Goal: Information Seeking & Learning: Learn about a topic

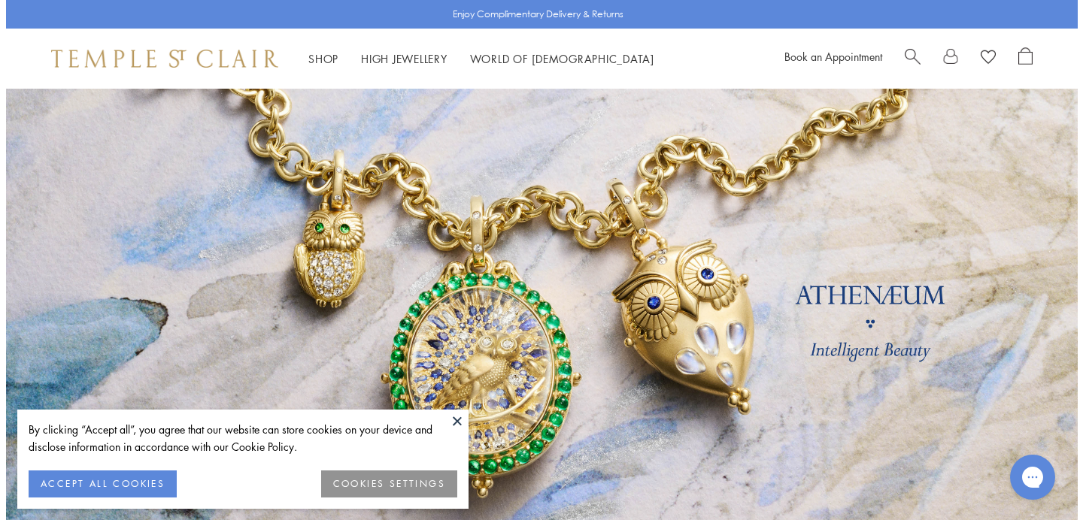
scroll to position [24, 0]
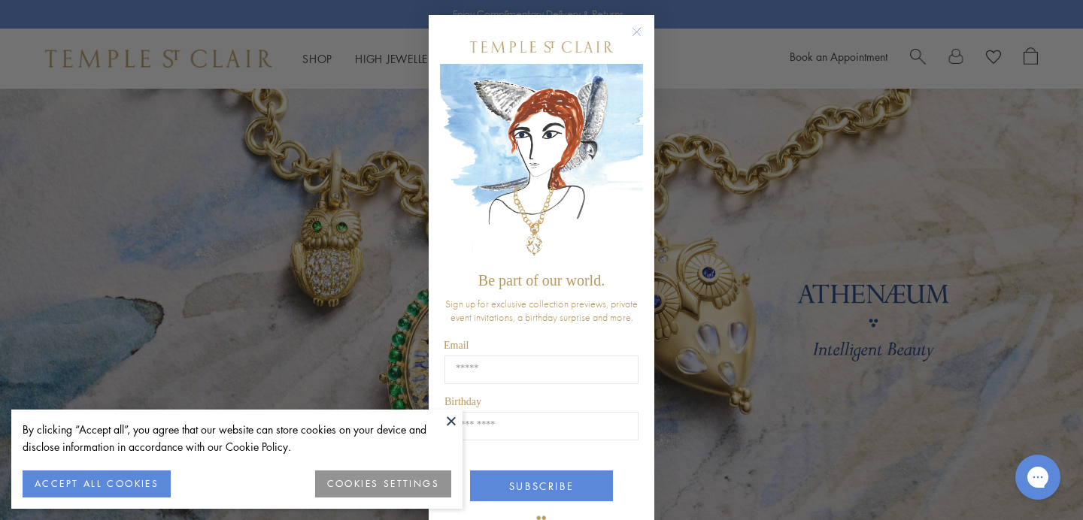
click at [135, 477] on button "ACCEPT ALL COOKIES" at bounding box center [97, 484] width 148 height 27
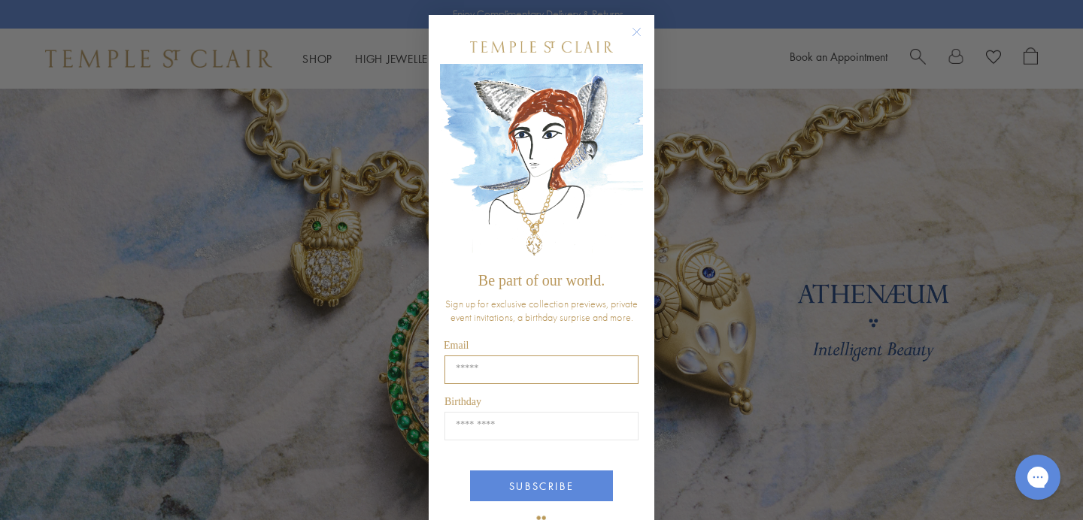
click at [470, 377] on input "Email" at bounding box center [541, 370] width 194 height 29
type input "**********"
click at [537, 416] on input "Birthday" at bounding box center [541, 426] width 194 height 29
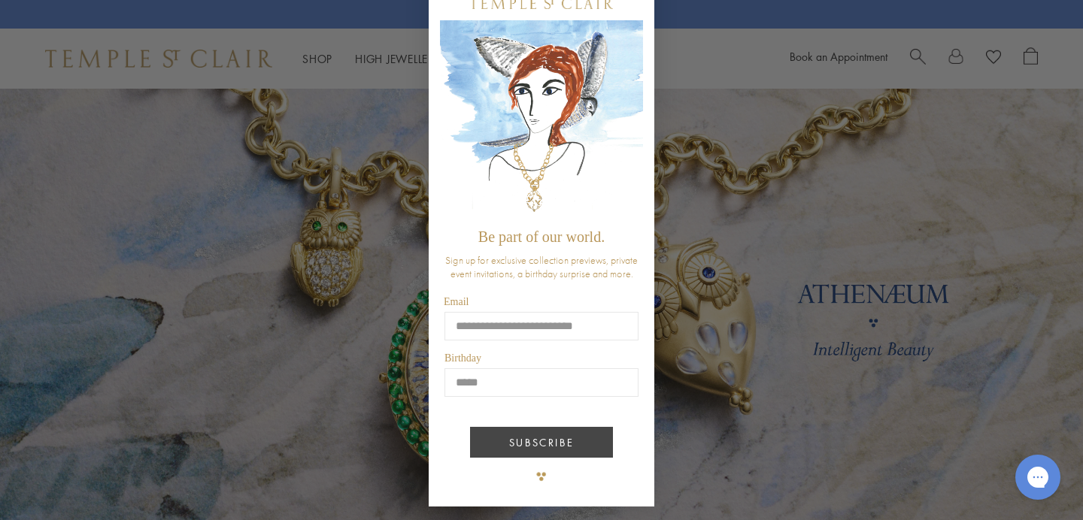
type input "*****"
click at [553, 444] on button "SUBSCRIBE" at bounding box center [541, 442] width 143 height 31
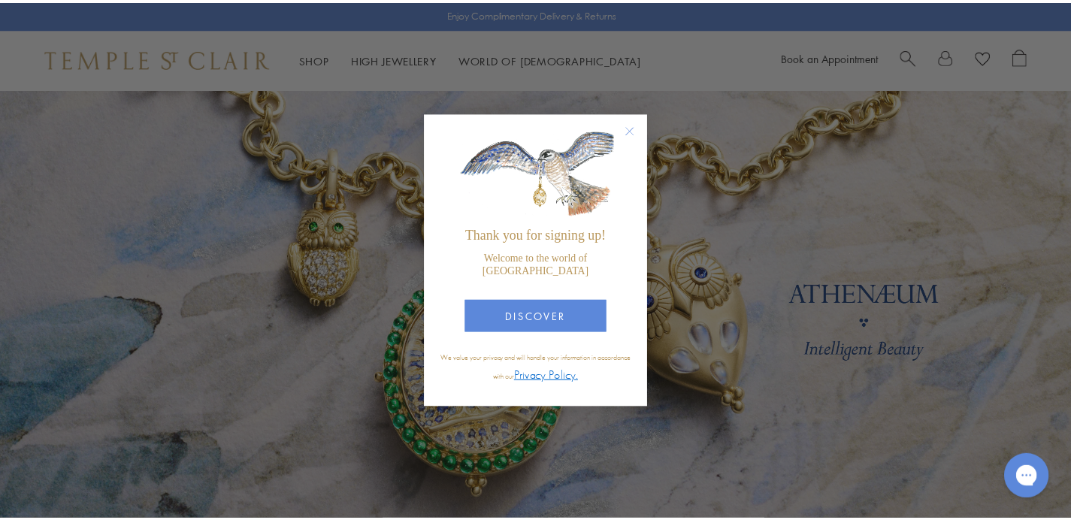
scroll to position [0, 0]
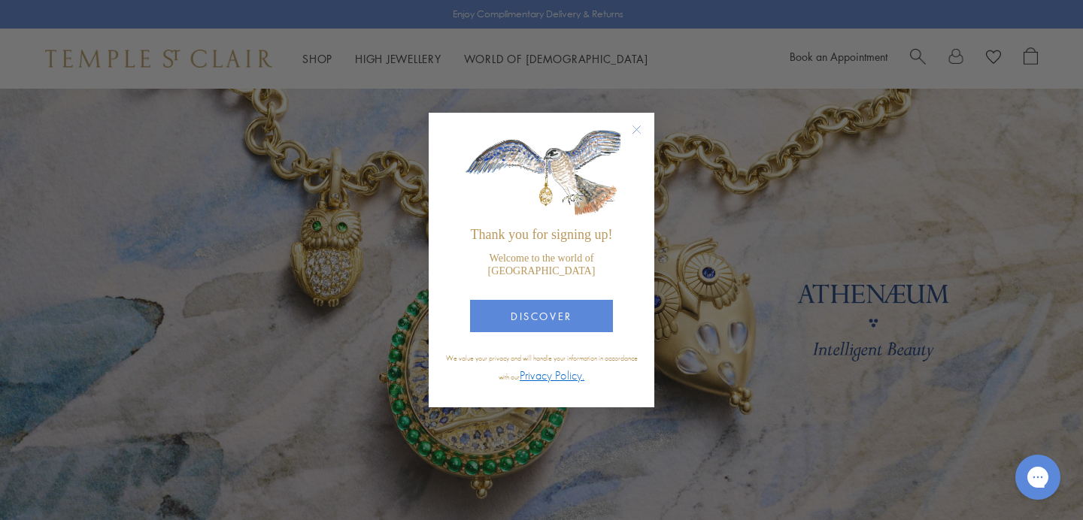
click at [636, 134] on circle "Close dialog" at bounding box center [637, 130] width 18 height 18
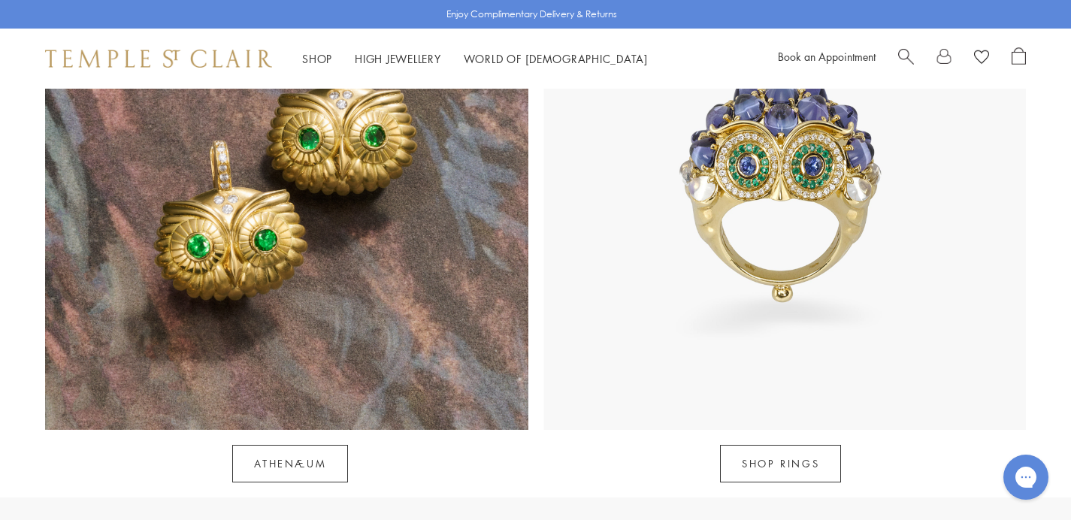
scroll to position [1450, 0]
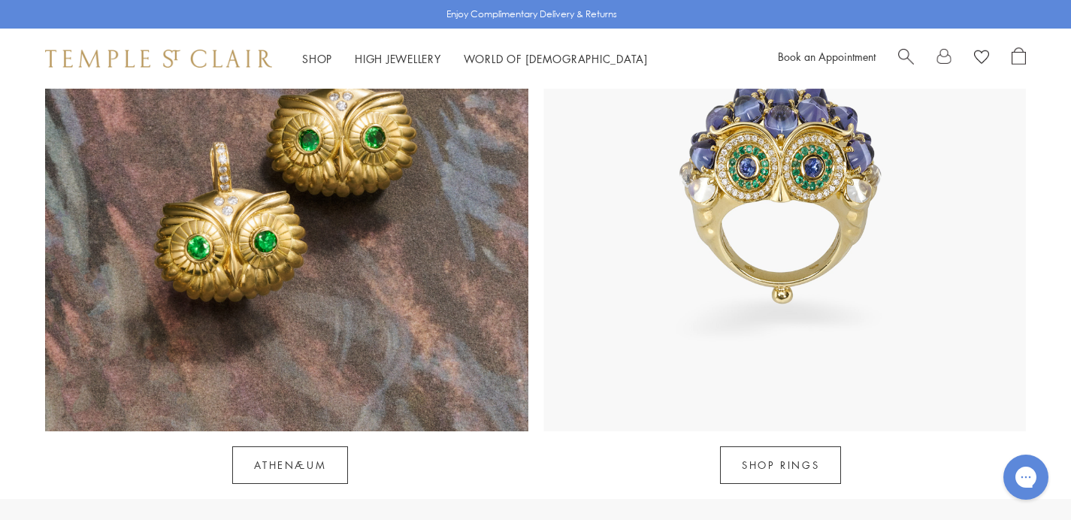
click at [757, 194] on img at bounding box center [785, 190] width 483 height 483
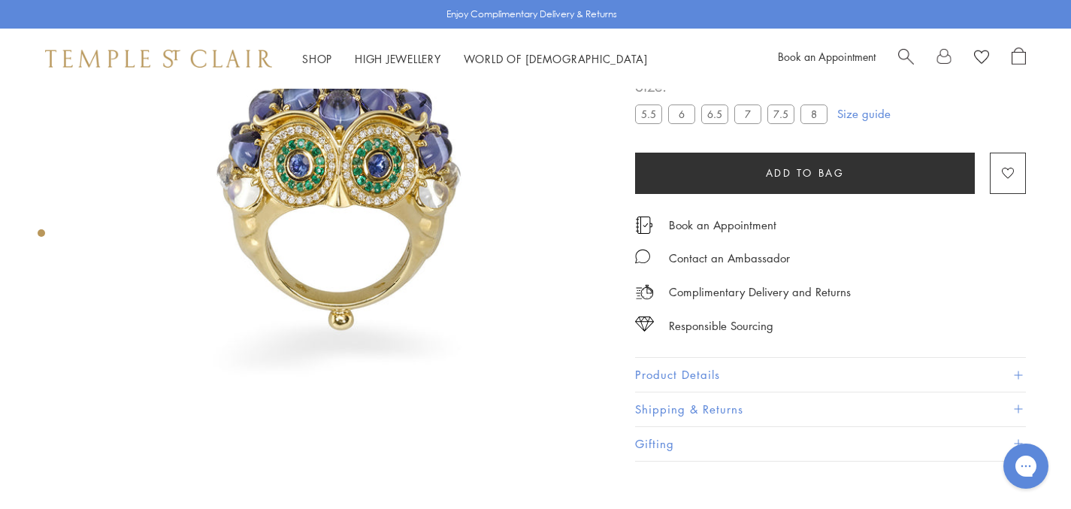
scroll to position [146, 0]
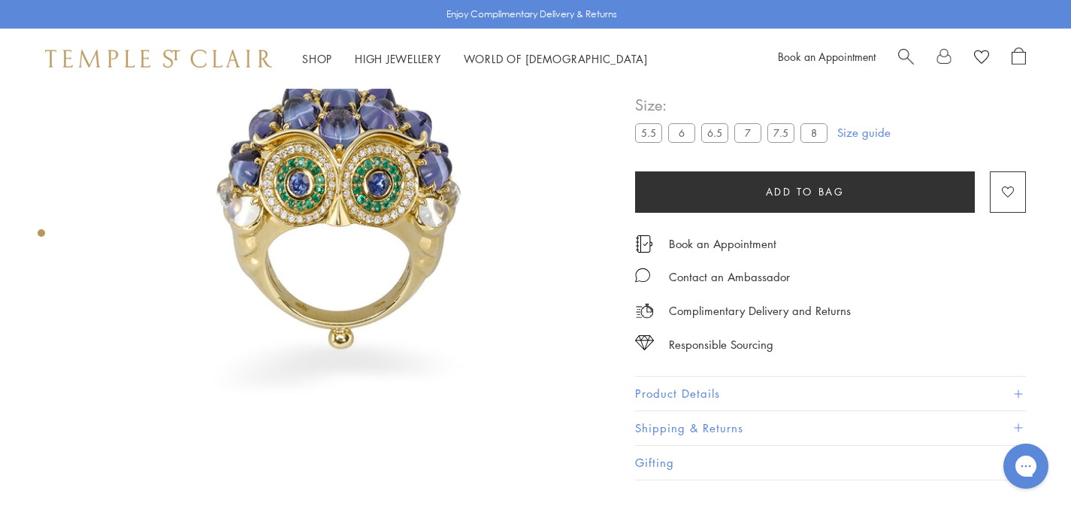
click at [345, 166] on img at bounding box center [343, 211] width 537 height 537
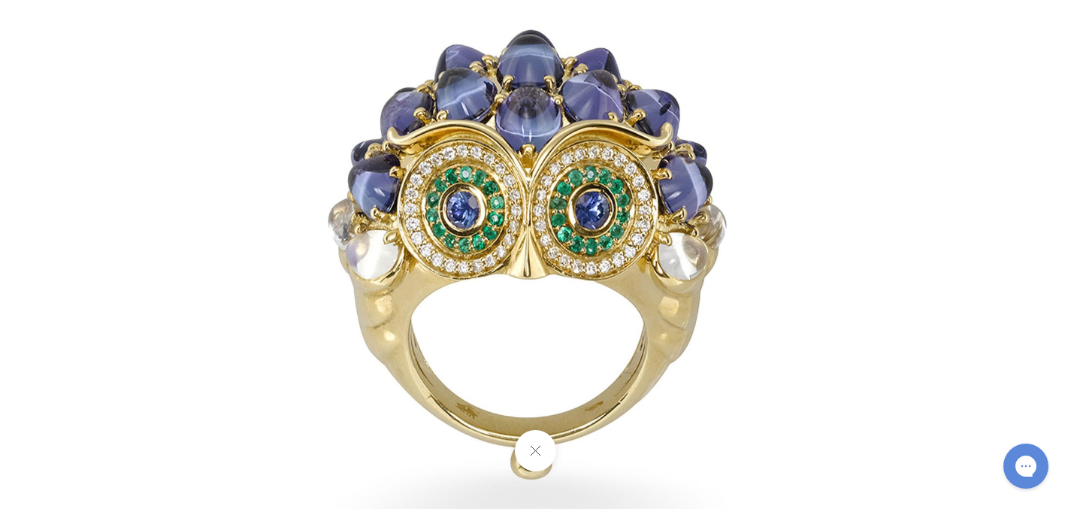
click at [535, 457] on button at bounding box center [535, 450] width 41 height 41
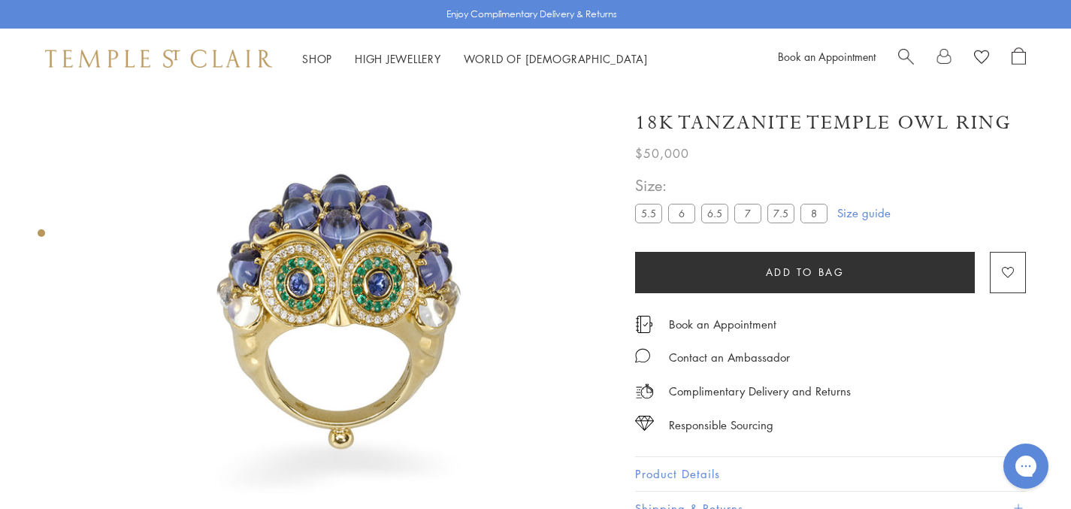
scroll to position [0, 0]
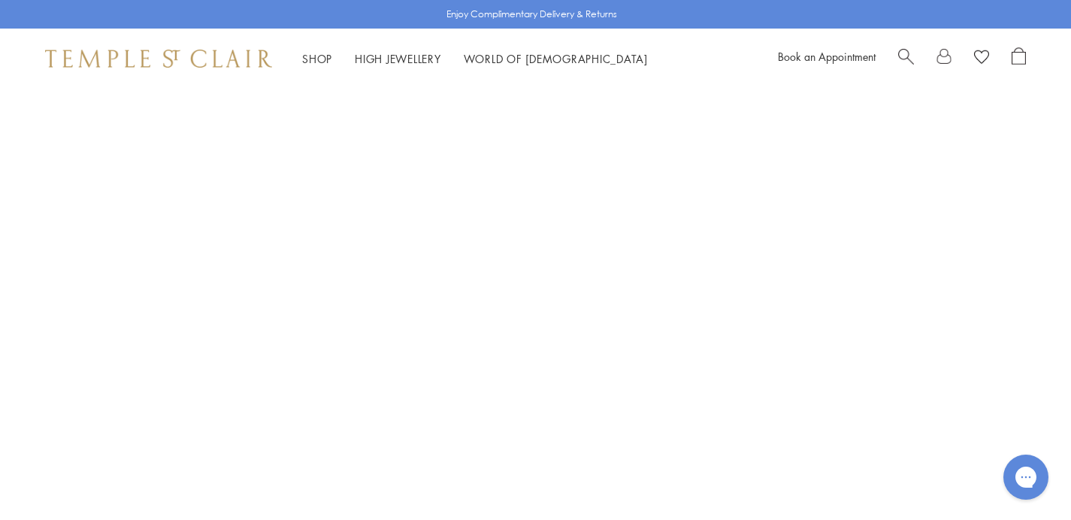
scroll to position [2346, 0]
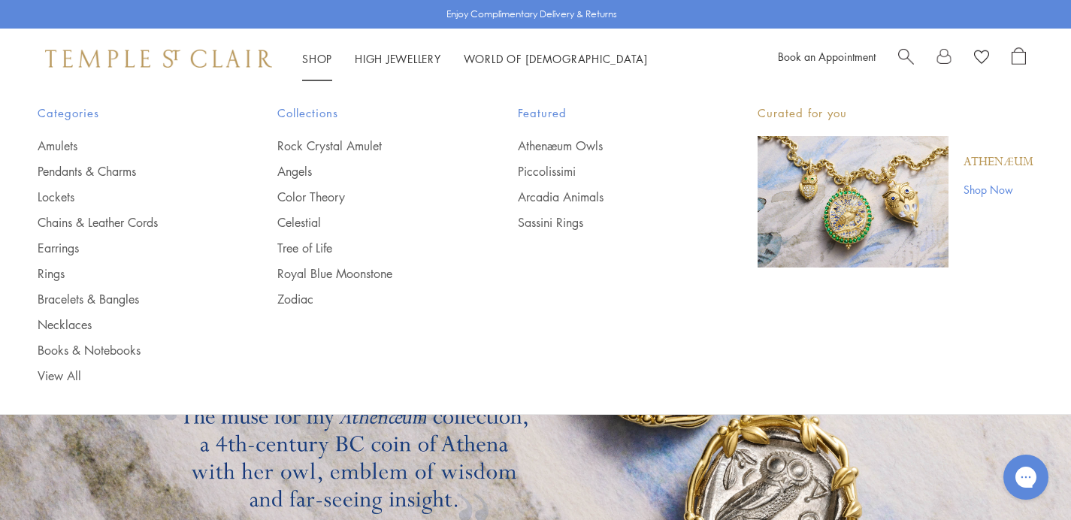
click at [315, 57] on link "Shop Shop" at bounding box center [317, 58] width 30 height 15
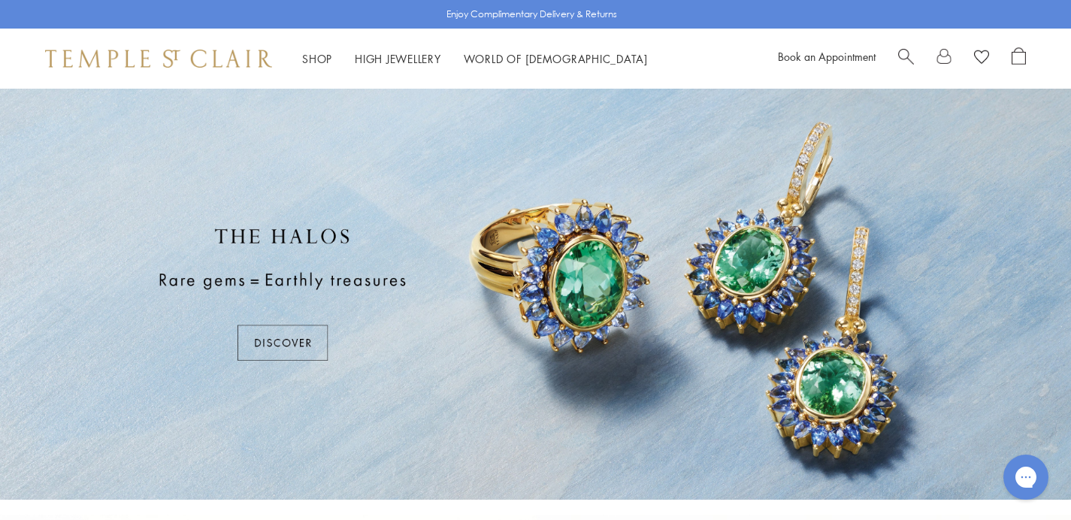
click at [273, 336] on div at bounding box center [535, 294] width 1071 height 411
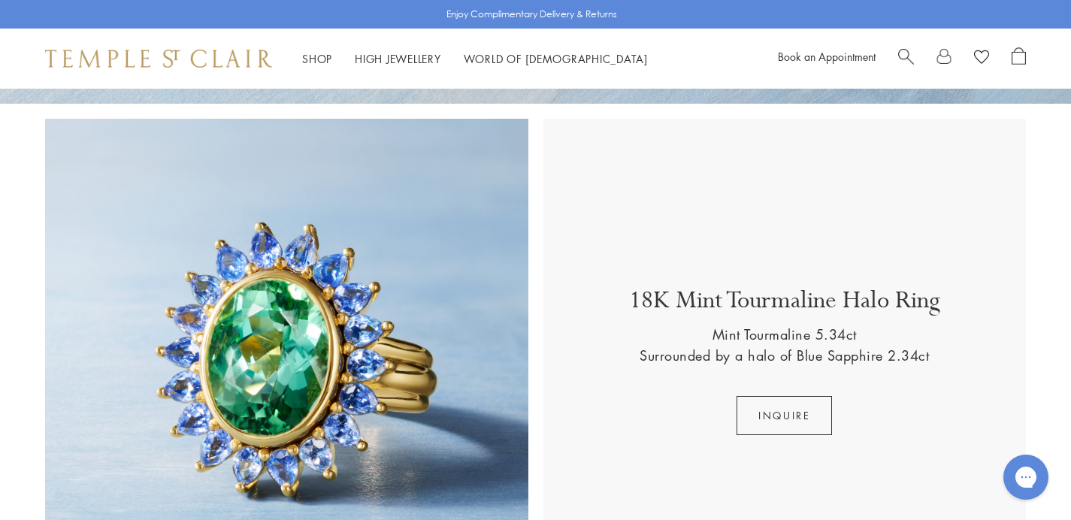
scroll to position [401, 0]
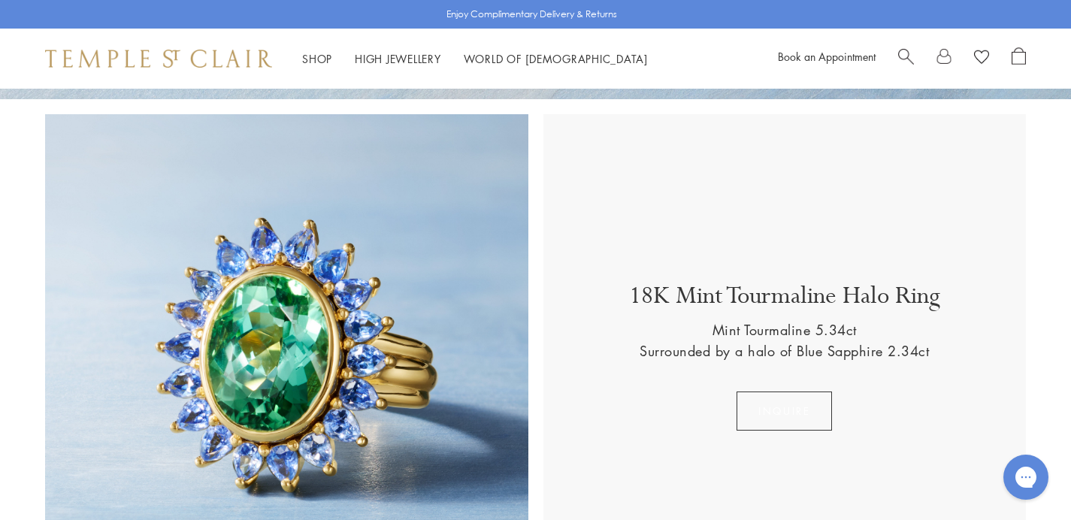
click at [771, 402] on button "Inquire" at bounding box center [784, 411] width 95 height 39
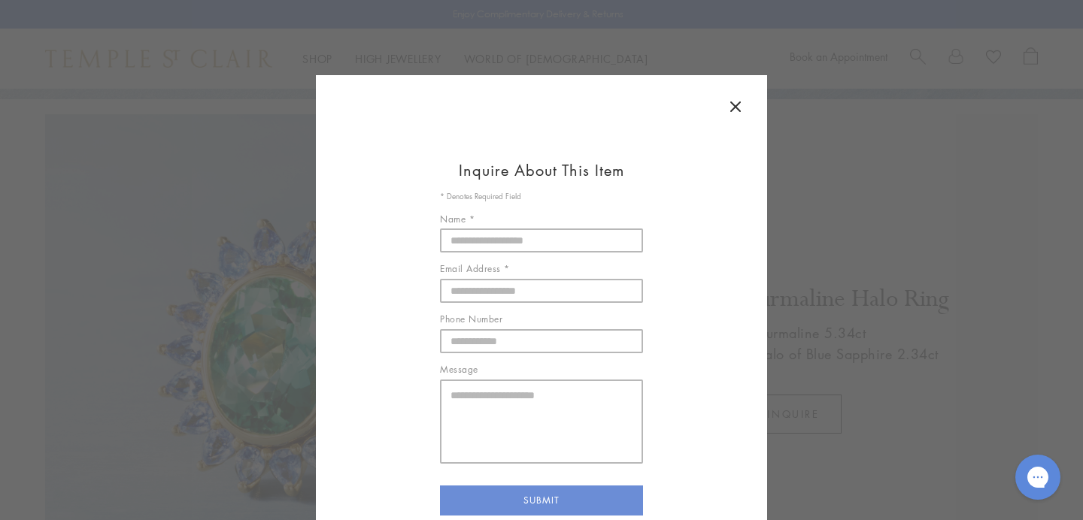
click at [732, 105] on icon at bounding box center [735, 107] width 18 height 18
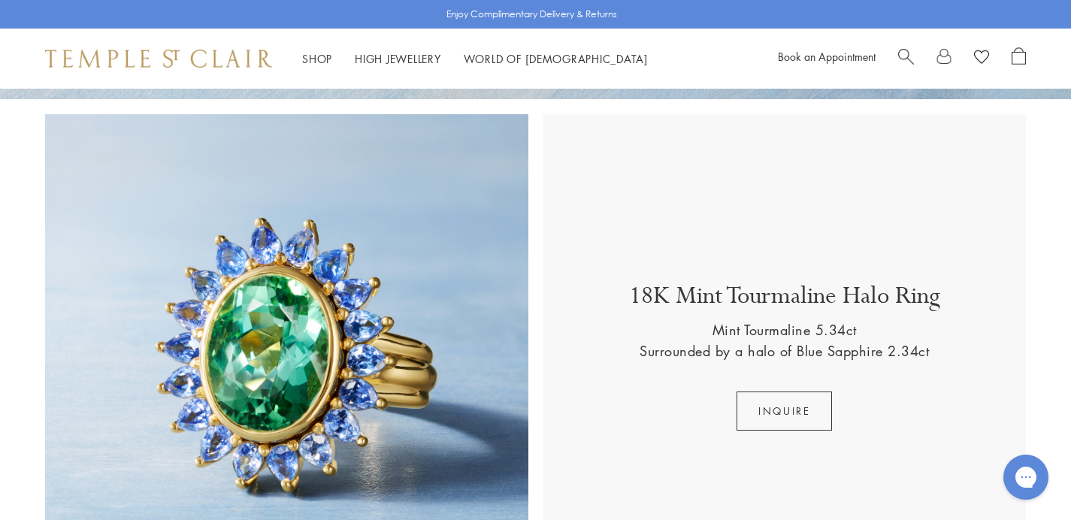
click at [377, 262] on img at bounding box center [286, 355] width 483 height 483
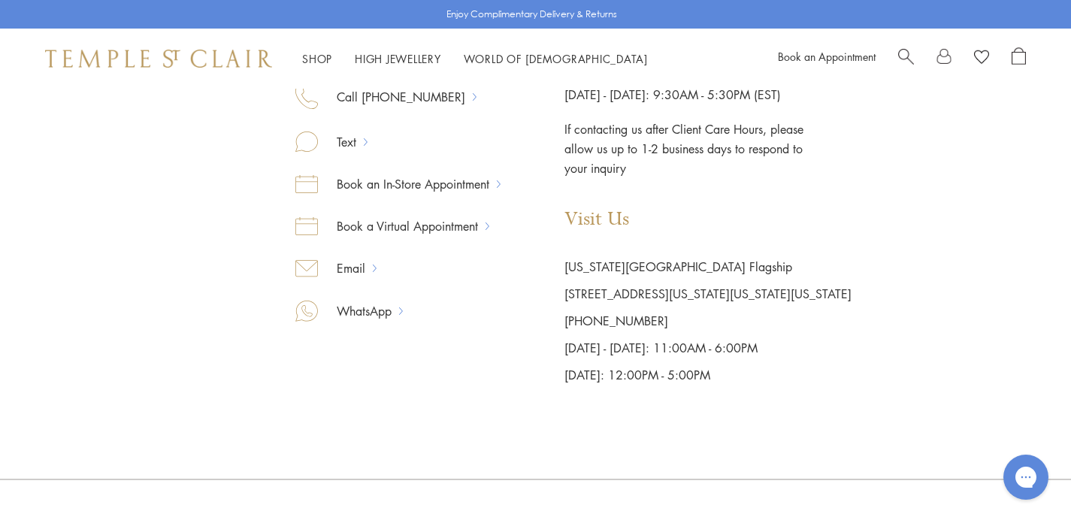
scroll to position [304, 0]
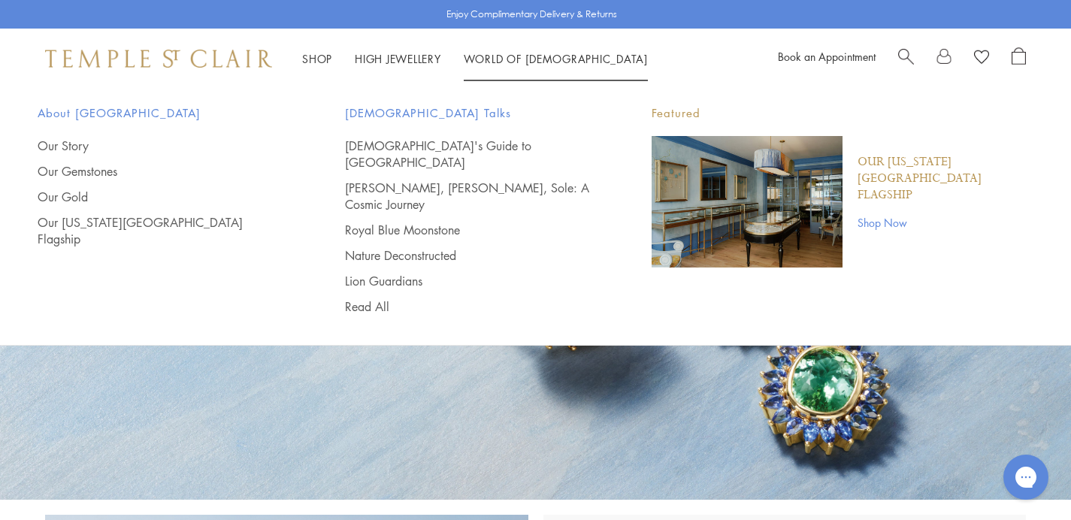
click at [880, 214] on link "Shop Now" at bounding box center [946, 222] width 176 height 17
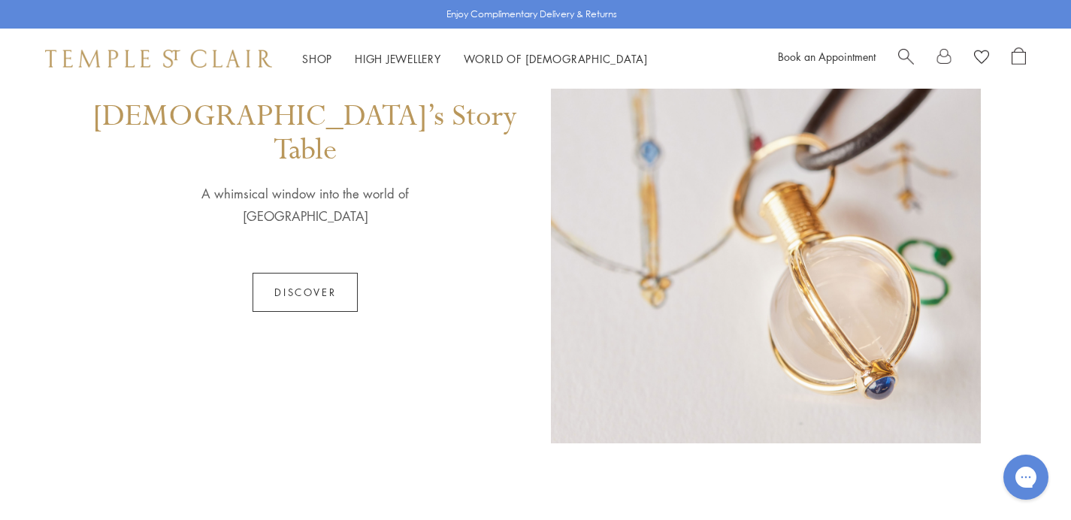
scroll to position [830, 0]
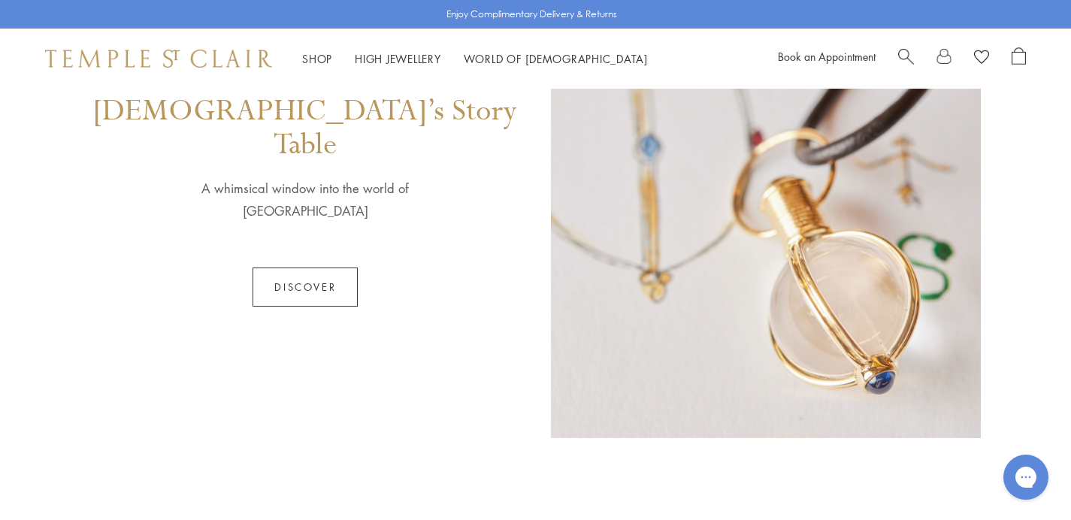
click at [302, 268] on link "Discover" at bounding box center [305, 287] width 105 height 39
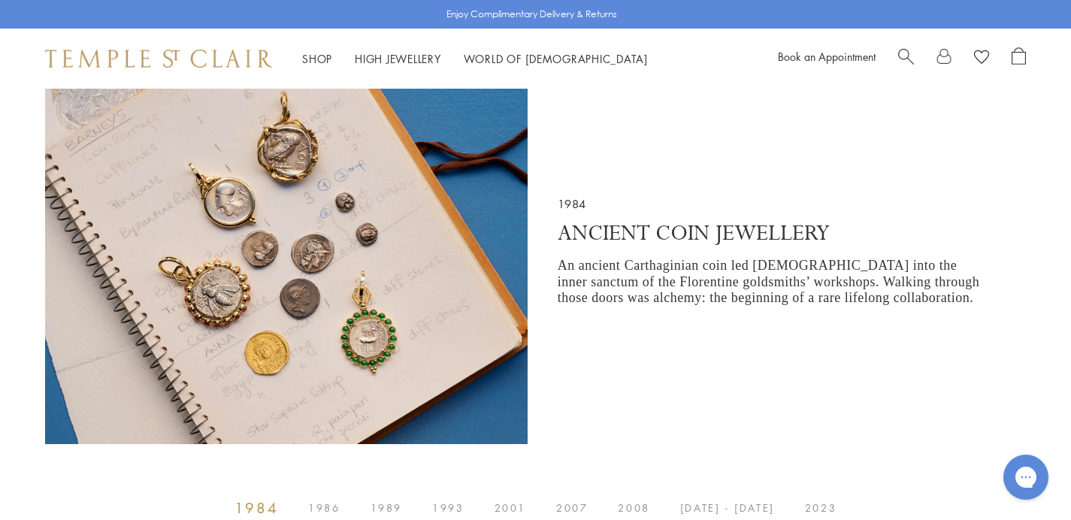
scroll to position [482, 0]
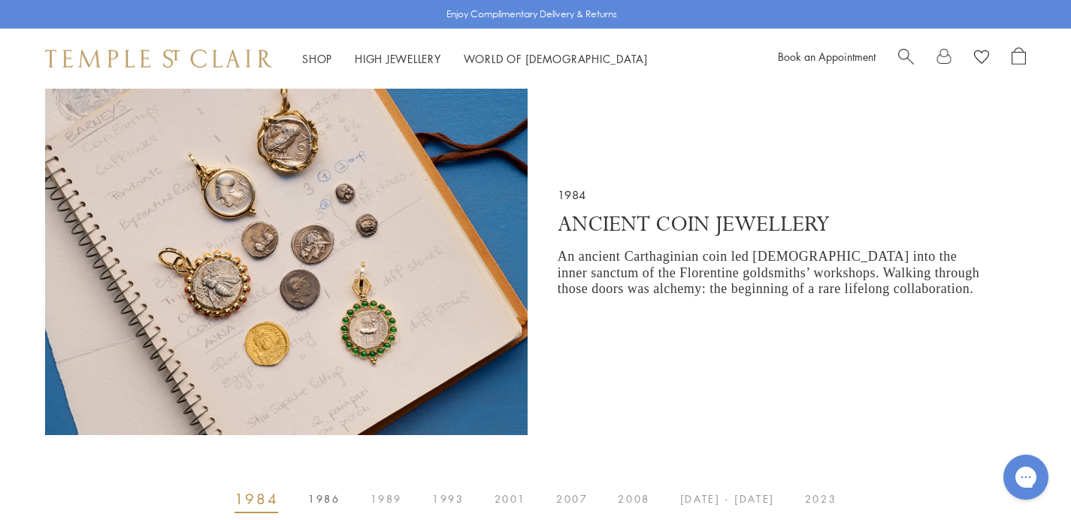
click at [336, 499] on span "1986" at bounding box center [324, 499] width 32 height 0
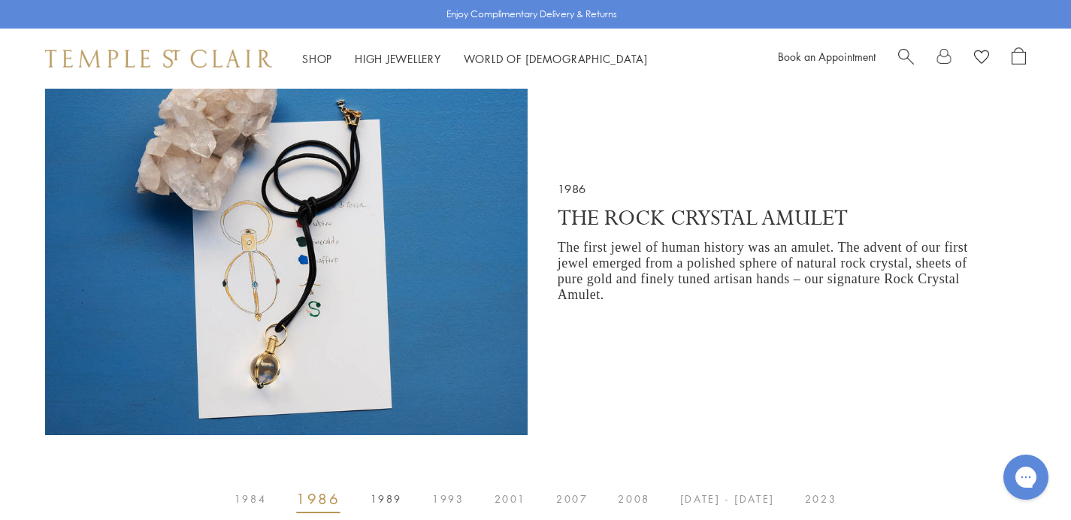
click at [389, 499] on span "1989" at bounding box center [387, 499] width 32 height 0
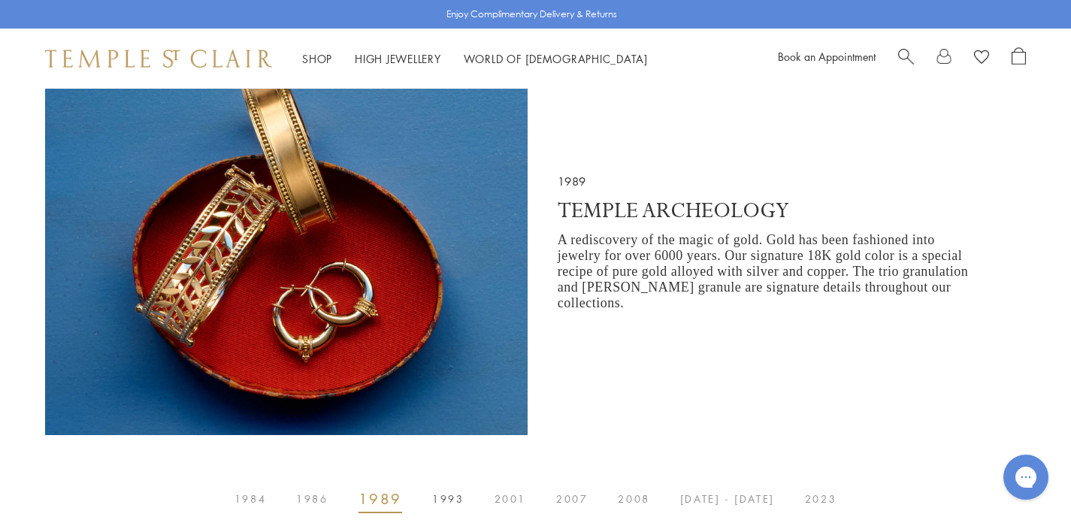
click at [452, 499] on span "1993" at bounding box center [448, 499] width 32 height 0
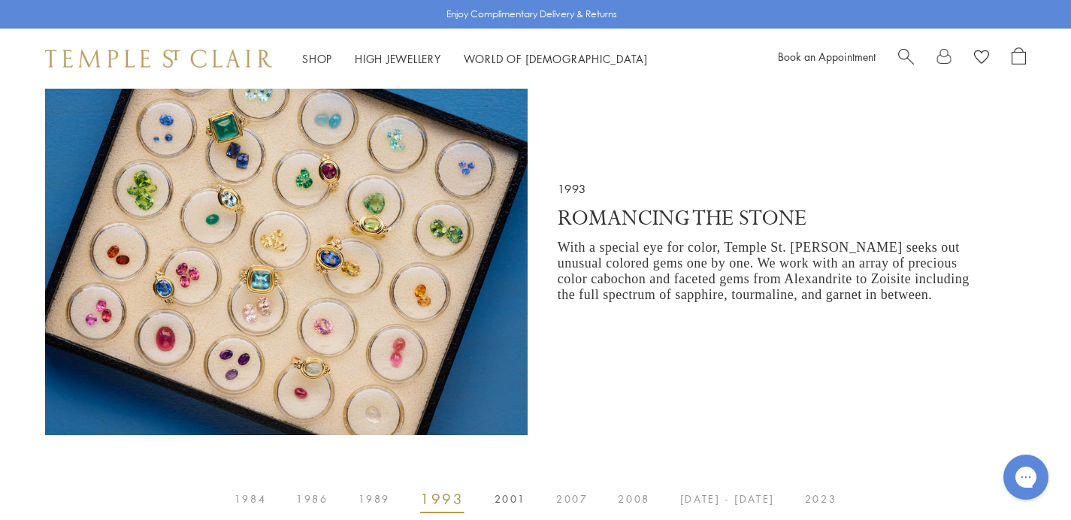
click at [510, 499] on span "2001" at bounding box center [511, 499] width 32 height 0
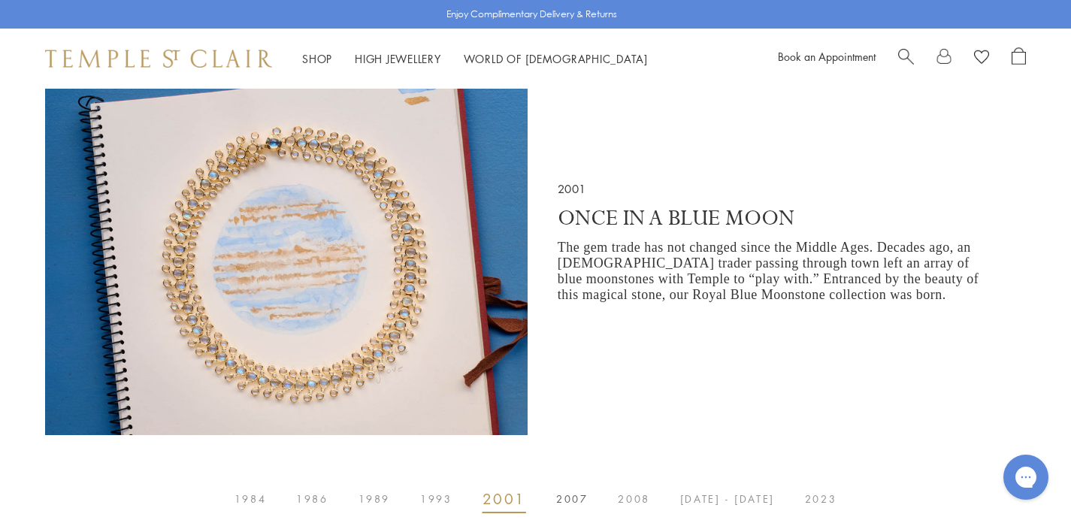
click at [585, 499] on span "2007" at bounding box center [572, 499] width 32 height 0
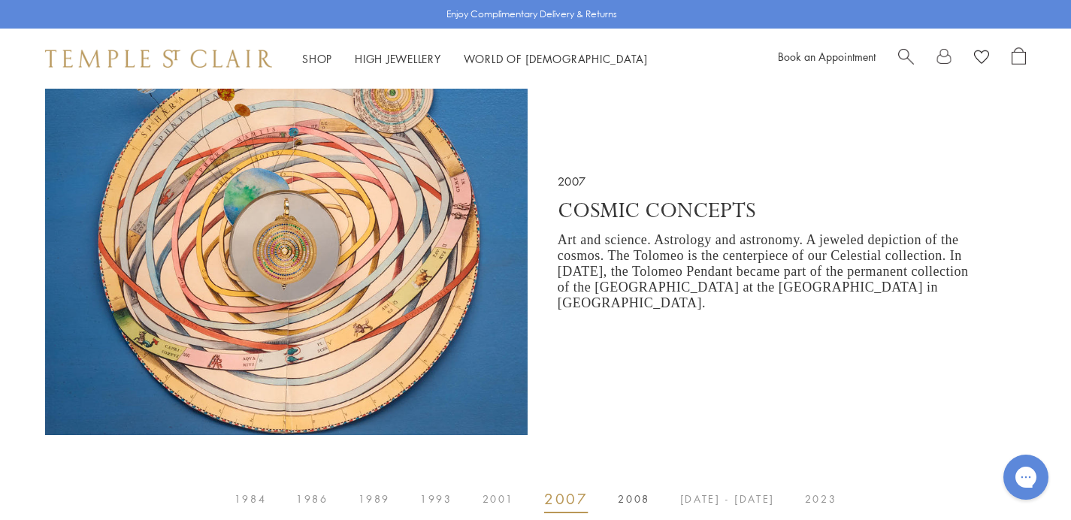
click at [633, 499] on span "2008" at bounding box center [634, 499] width 32 height 0
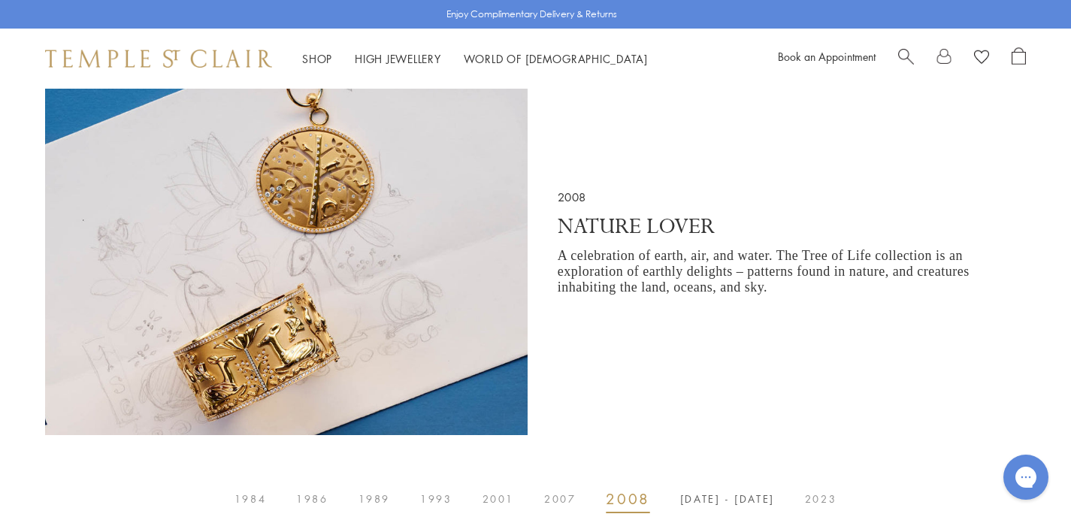
click at [703, 499] on span "2014 - 2017" at bounding box center [727, 499] width 95 height 0
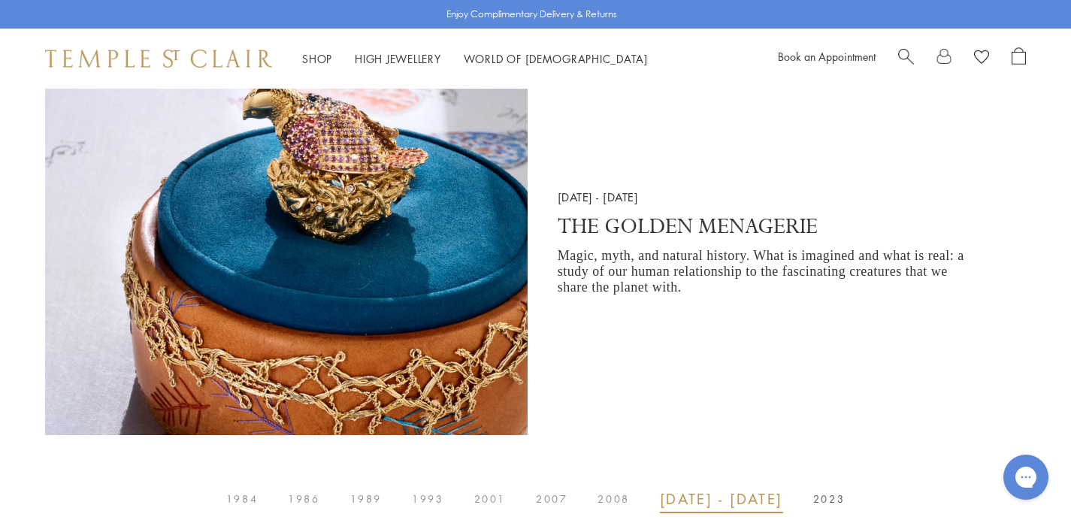
click at [819, 499] on span "2023" at bounding box center [829, 499] width 32 height 0
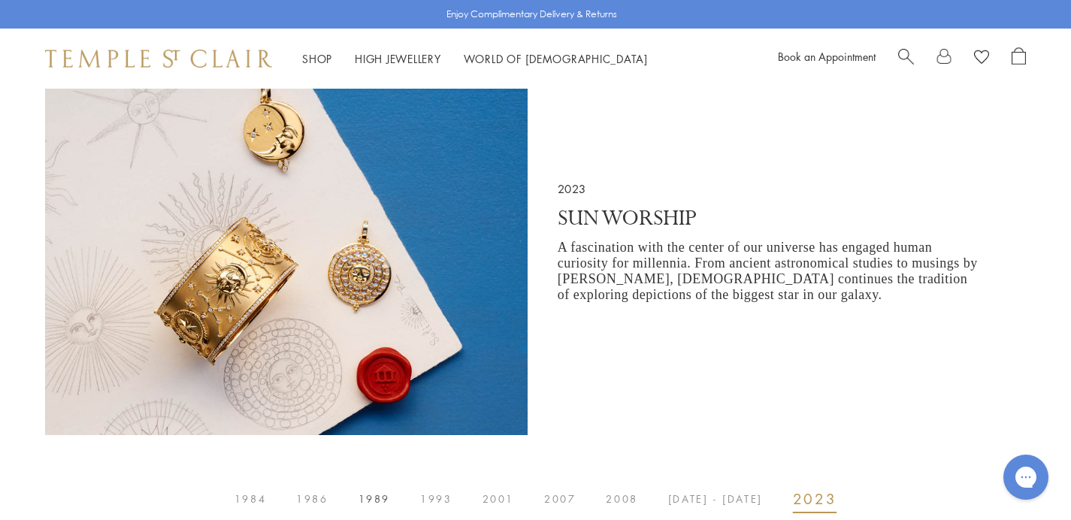
click at [384, 499] on span "1989" at bounding box center [375, 499] width 32 height 0
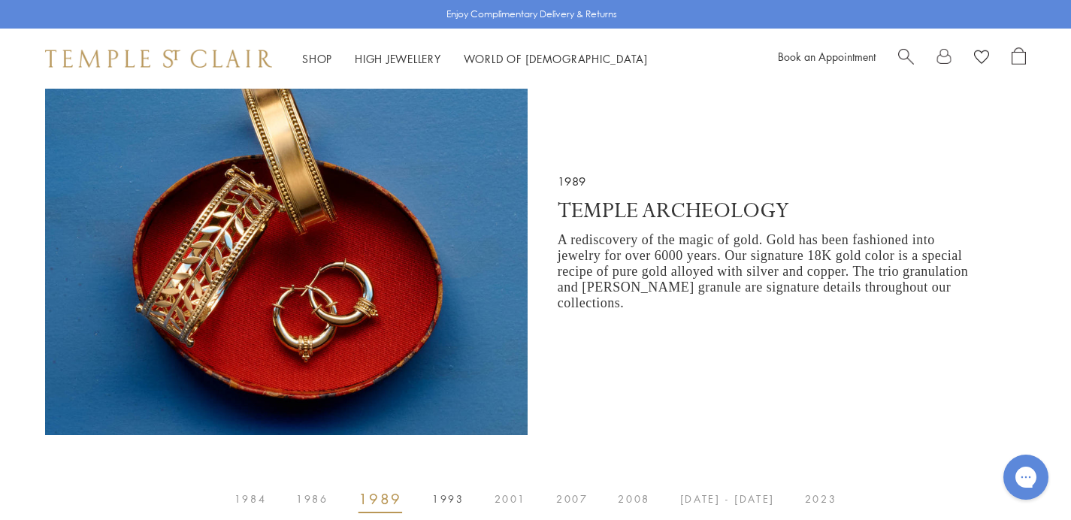
click at [454, 499] on span "1993" at bounding box center [448, 499] width 32 height 0
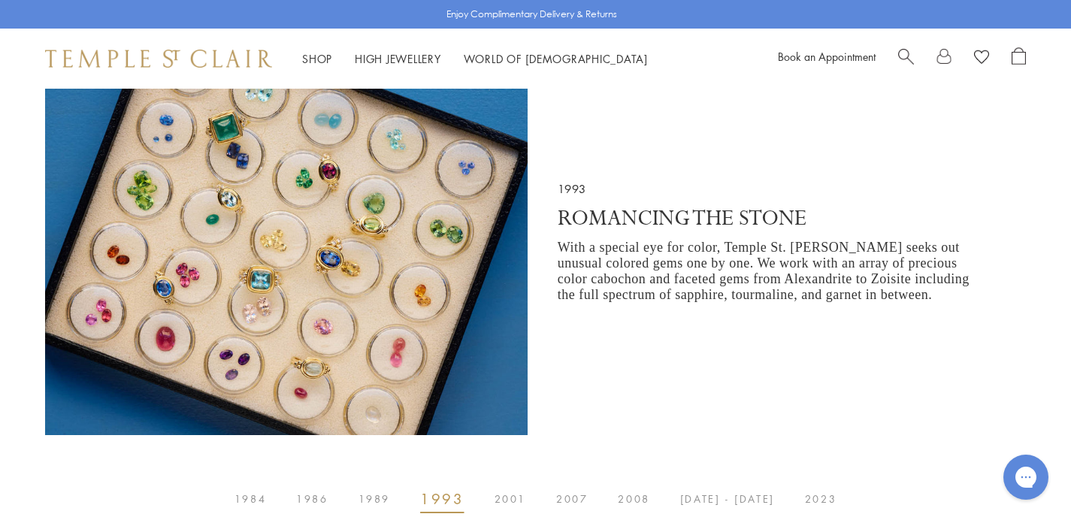
click at [382, 329] on div at bounding box center [310, 242] width 531 height 426
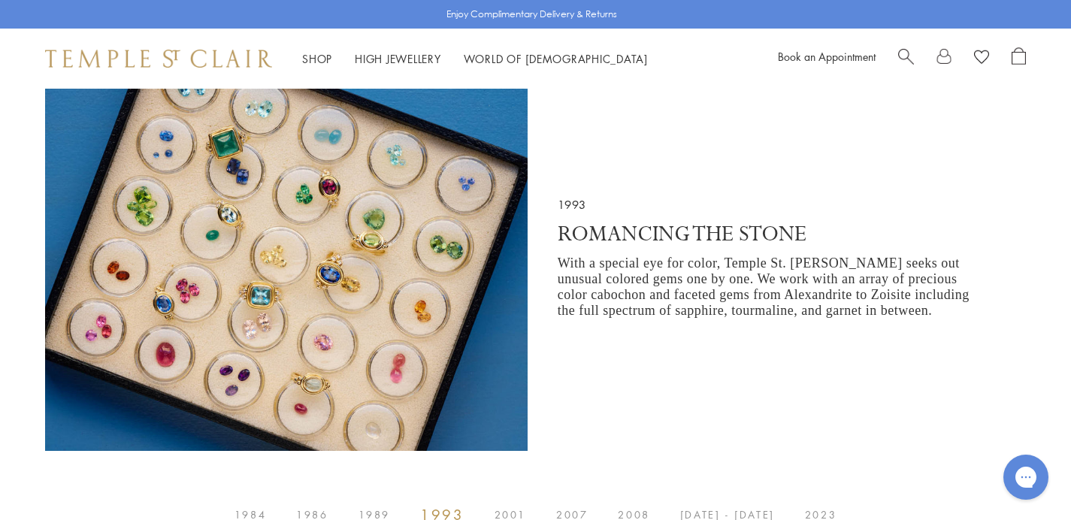
scroll to position [460, 0]
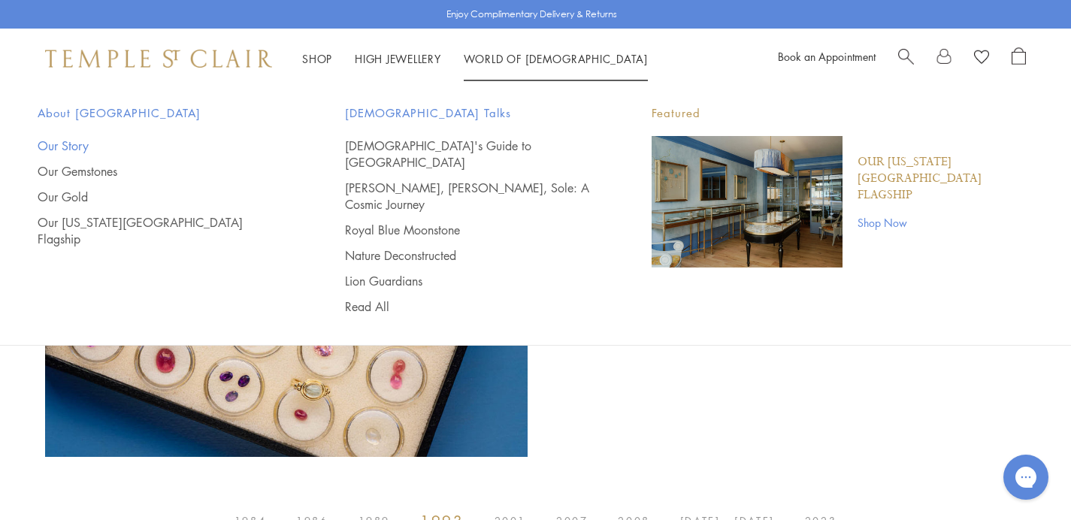
click at [65, 144] on link "Our Story" at bounding box center [161, 146] width 247 height 17
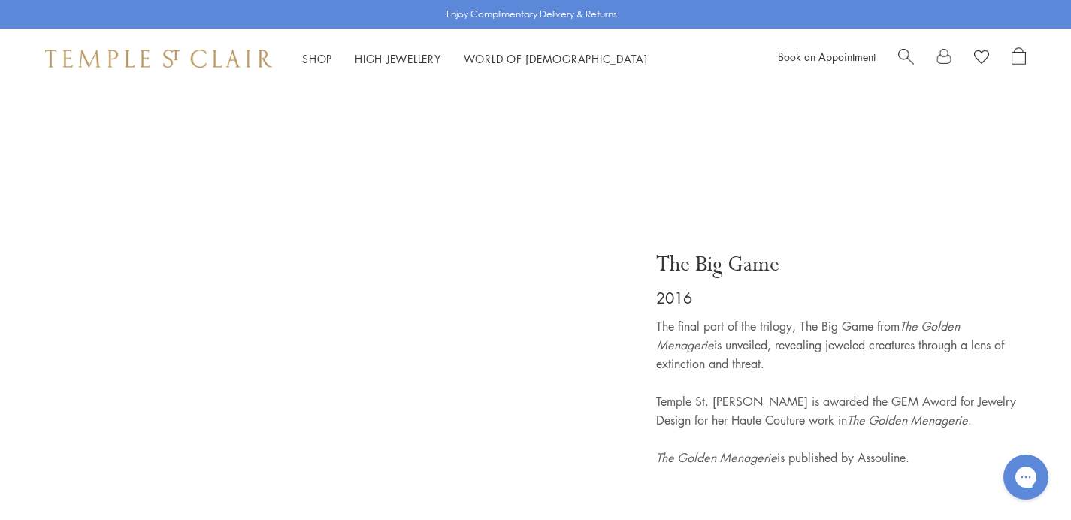
scroll to position [5670, 0]
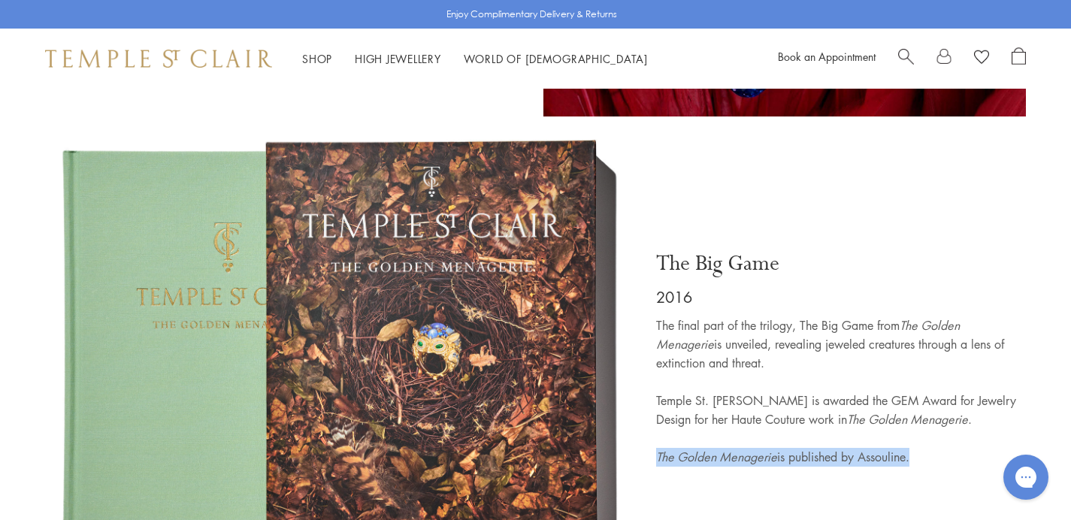
drag, startPoint x: 654, startPoint y: 368, endPoint x: 913, endPoint y: 356, distance: 258.9
click at [913, 356] on div "The Big Game 2016 The final part of the trilogy, The Big Game from The Golden M…" at bounding box center [833, 362] width 385 height 447
copy p "The Golden Menagerie is published by Assouline"
